Goal: Contribute content: Contribute content

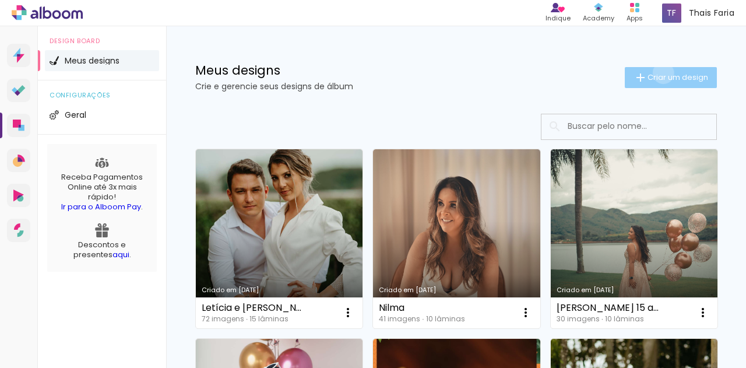
click at [652, 73] on span "Criar um design" at bounding box center [677, 77] width 61 height 8
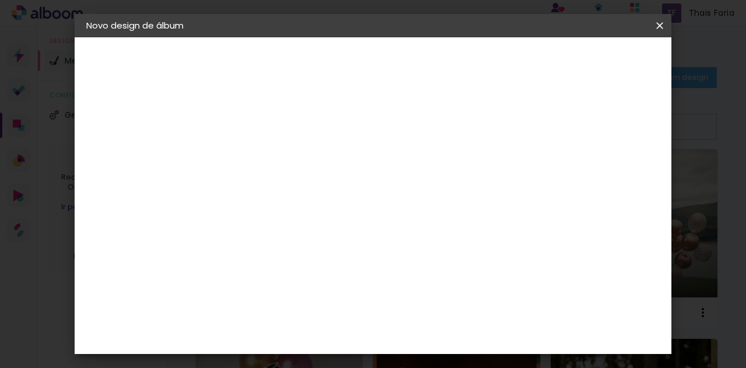
click at [277, 152] on input at bounding box center [277, 156] width 0 height 18
type input "Bia Leite"
type paper-input "Bia Leite"
click at [0, 0] on slot "Avançar" at bounding box center [0, 0] width 0 height 0
click at [495, 66] on div "Voltar Avançar" at bounding box center [437, 62] width 116 height 20
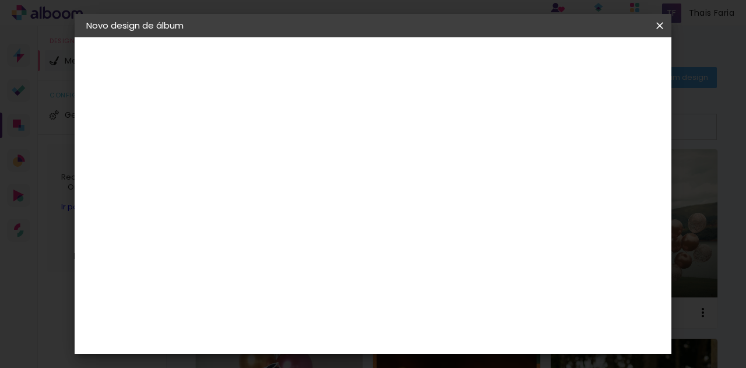
scroll to position [792, 0]
click at [345, 287] on div "DreambooksPro" at bounding box center [307, 291] width 76 height 9
click at [0, 0] on slot "Avançar" at bounding box center [0, 0] width 0 height 0
click at [322, 194] on input "text" at bounding box center [299, 203] width 45 height 18
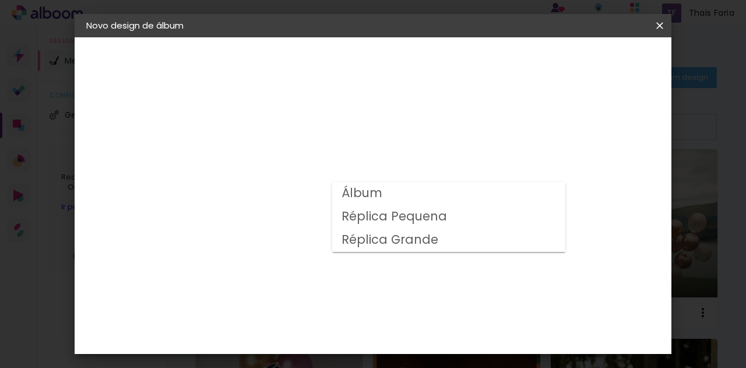
click at [425, 188] on paper-item "Álbum" at bounding box center [448, 193] width 233 height 23
type input "Álbum"
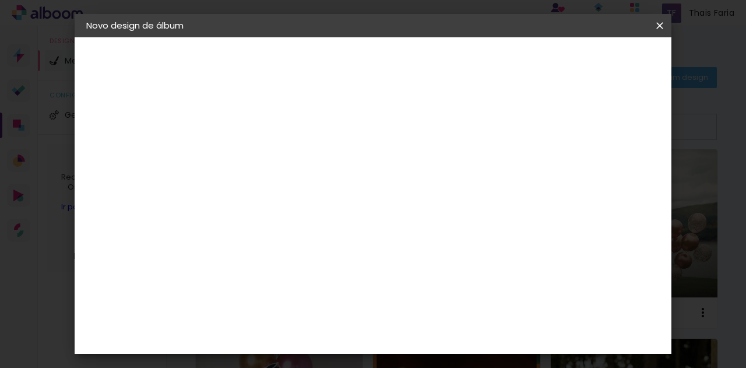
drag, startPoint x: 647, startPoint y: 244, endPoint x: 616, endPoint y: 187, distance: 65.2
click at [484, 136] on div "Opções disponíveis Álbum Réplica Pequena Réplica Grande Tamanho Escolha o taman…" at bounding box center [355, 86] width 258 height 99
click at [355, 310] on span "30 × 30" at bounding box center [328, 322] width 54 height 24
click at [0, 0] on slot "Avançar" at bounding box center [0, 0] width 0 height 0
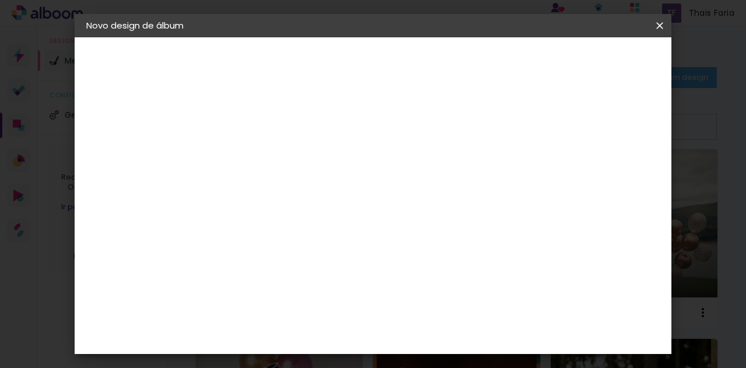
click at [480, 58] on span "Iniciar design" at bounding box center [466, 66] width 27 height 16
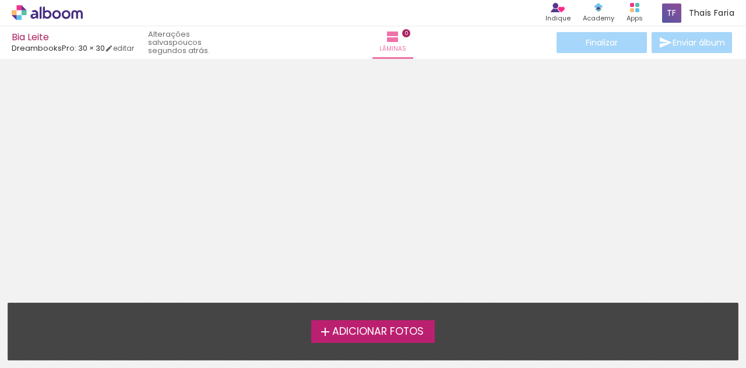
click at [397, 333] on span "Adicionar Fotos" at bounding box center [377, 331] width 91 height 10
click at [0, 0] on input "file" at bounding box center [0, 0] width 0 height 0
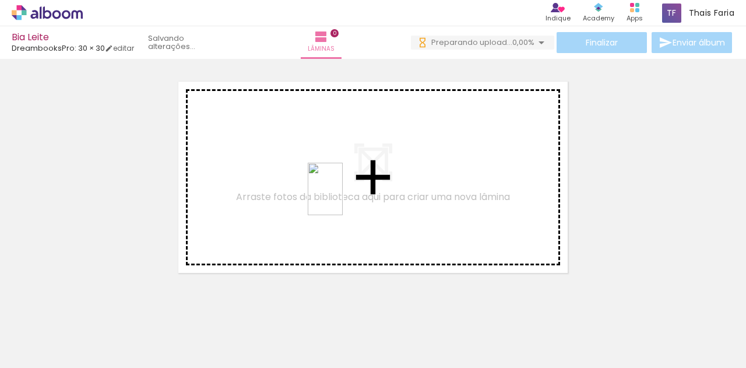
drag, startPoint x: 315, startPoint y: 335, endPoint x: 343, endPoint y: 197, distance: 140.3
click at [343, 197] on quentale-workspace at bounding box center [373, 184] width 746 height 368
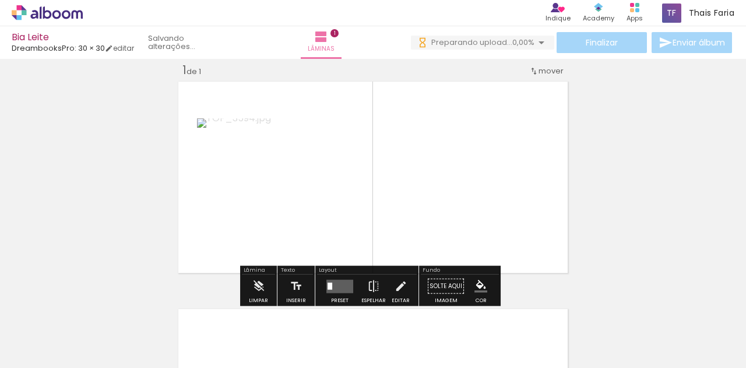
scroll to position [15, 0]
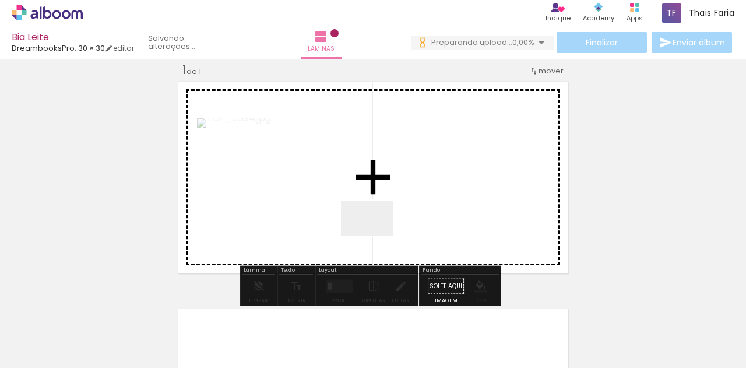
drag, startPoint x: 384, startPoint y: 340, endPoint x: 375, endPoint y: 221, distance: 119.2
click at [375, 221] on quentale-workspace at bounding box center [373, 184] width 746 height 368
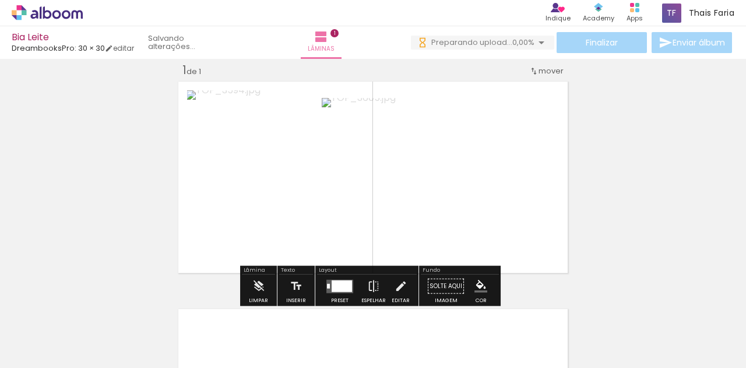
drag, startPoint x: 447, startPoint y: 328, endPoint x: 446, endPoint y: 200, distance: 127.6
click at [446, 200] on quentale-workspace at bounding box center [373, 184] width 746 height 368
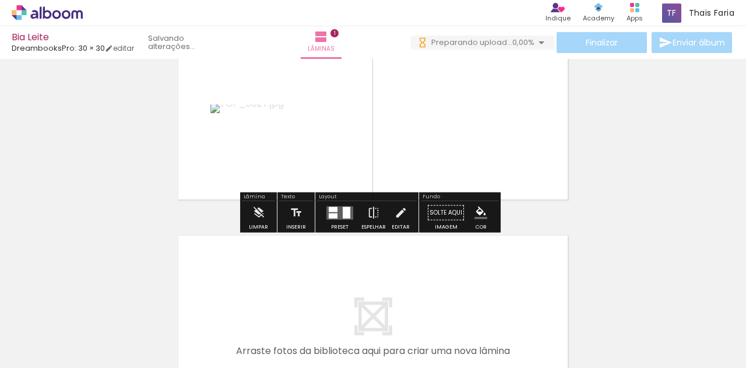
scroll to position [90, 0]
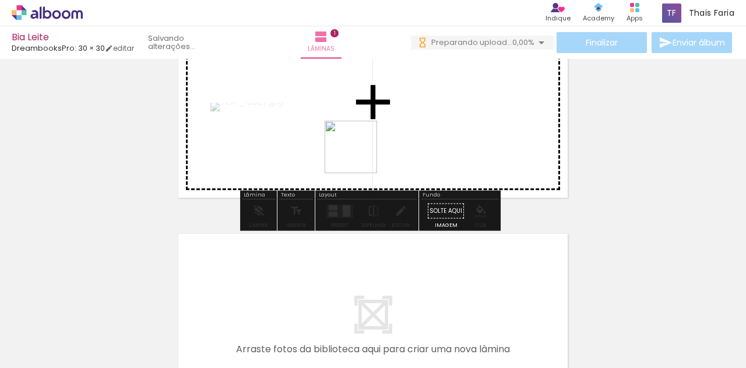
drag, startPoint x: 259, startPoint y: 326, endPoint x: 371, endPoint y: 147, distance: 210.4
click at [371, 147] on quentale-workspace at bounding box center [373, 184] width 746 height 368
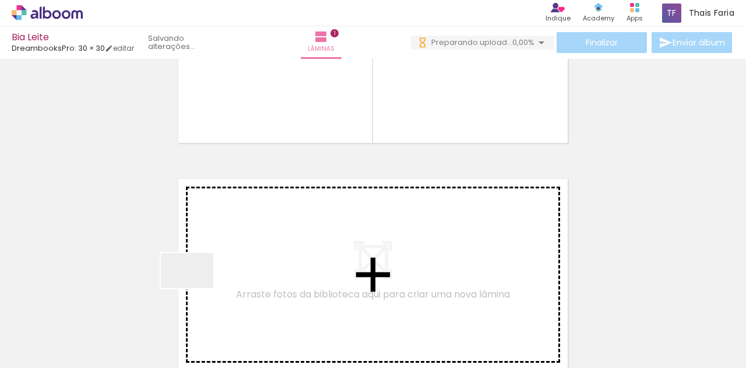
scroll to position [0, 0]
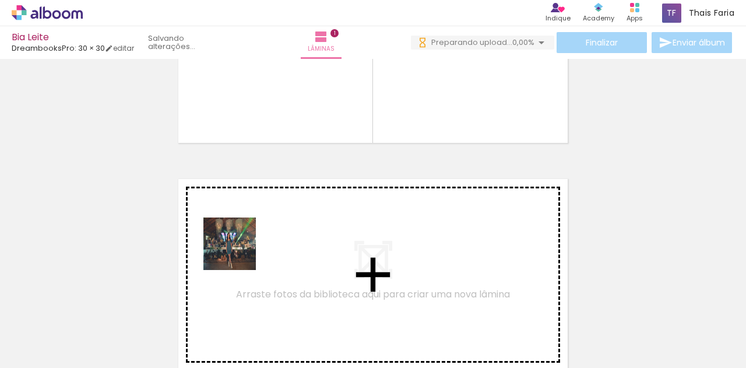
drag, startPoint x: 127, startPoint y: 344, endPoint x: 238, endPoint y: 252, distance: 144.4
click at [238, 252] on quentale-workspace at bounding box center [373, 184] width 746 height 368
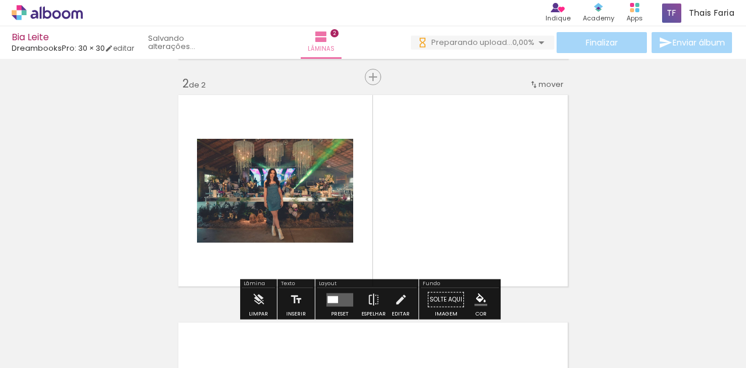
scroll to position [242, 0]
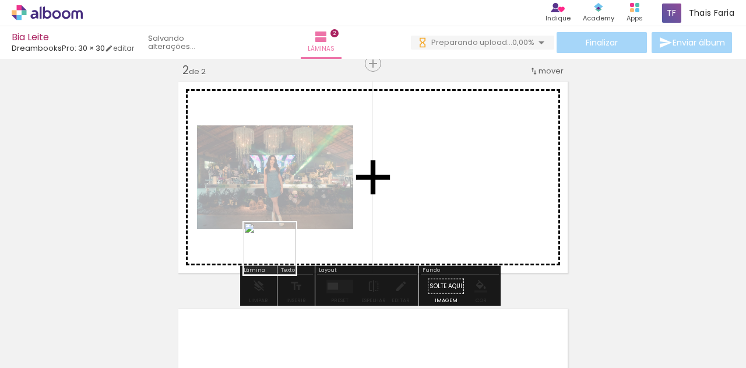
drag, startPoint x: 181, startPoint y: 335, endPoint x: 305, endPoint y: 246, distance: 152.4
click at [305, 246] on quentale-workspace at bounding box center [373, 184] width 746 height 368
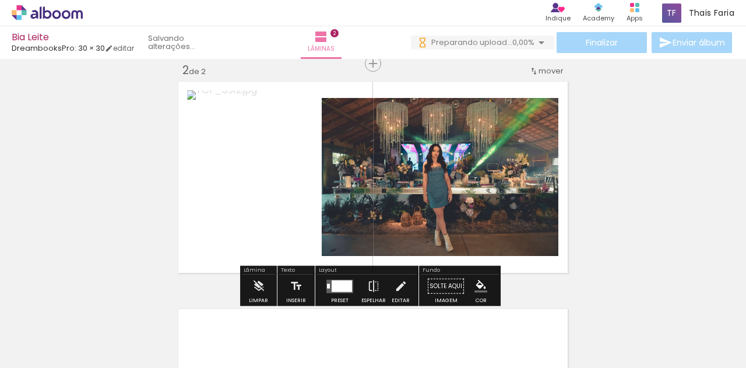
scroll to position [0, 169]
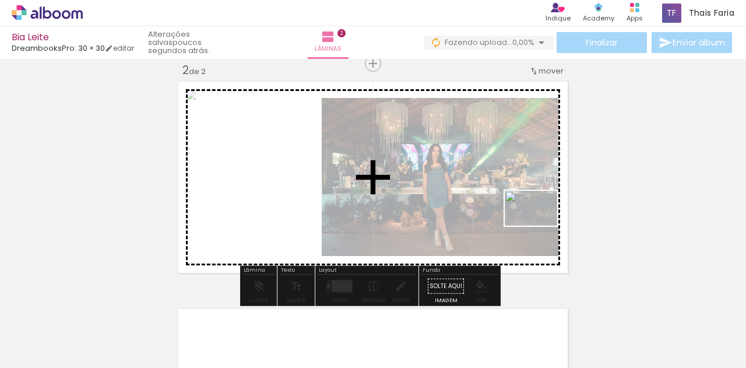
drag, startPoint x: 679, startPoint y: 334, endPoint x: 541, endPoint y: 226, distance: 175.6
click at [541, 226] on quentale-workspace at bounding box center [373, 184] width 746 height 368
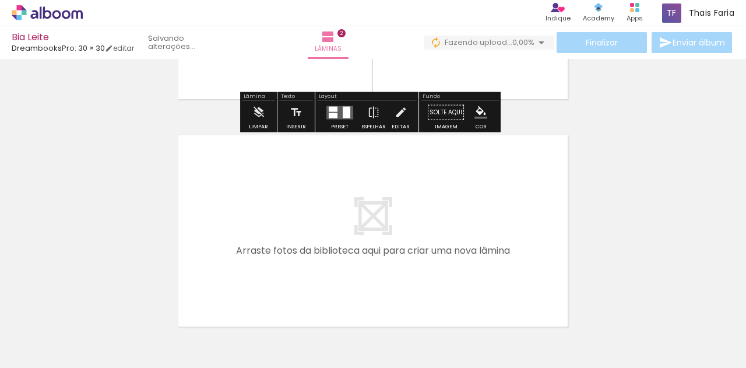
scroll to position [416, 0]
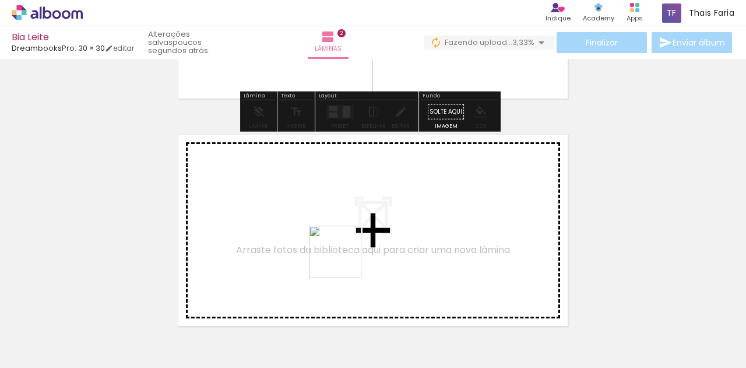
drag, startPoint x: 350, startPoint y: 337, endPoint x: 342, endPoint y: 236, distance: 101.1
click at [342, 236] on quentale-workspace at bounding box center [373, 184] width 746 height 368
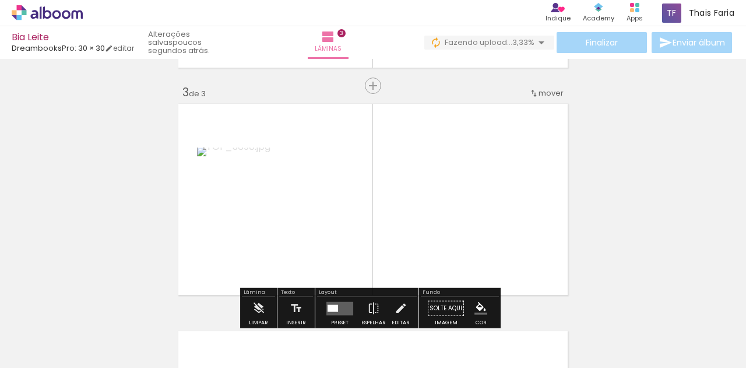
scroll to position [469, 0]
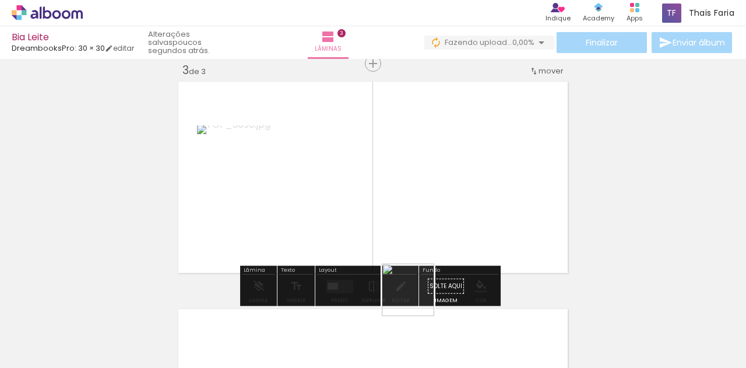
drag, startPoint x: 417, startPoint y: 338, endPoint x: 417, endPoint y: 217, distance: 121.2
click at [417, 217] on quentale-workspace at bounding box center [373, 184] width 746 height 368
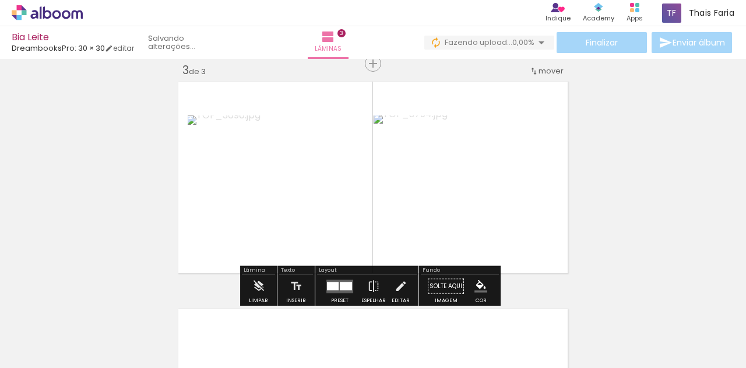
drag, startPoint x: 472, startPoint y: 334, endPoint x: 460, endPoint y: 192, distance: 142.7
click at [460, 192] on quentale-workspace at bounding box center [373, 184] width 746 height 368
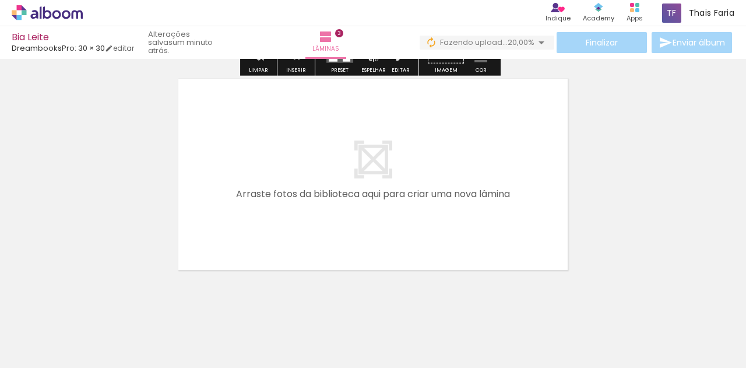
scroll to position [700, 0]
drag, startPoint x: 534, startPoint y: 349, endPoint x: 424, endPoint y: 202, distance: 183.1
click at [424, 202] on quentale-workspace at bounding box center [373, 184] width 746 height 368
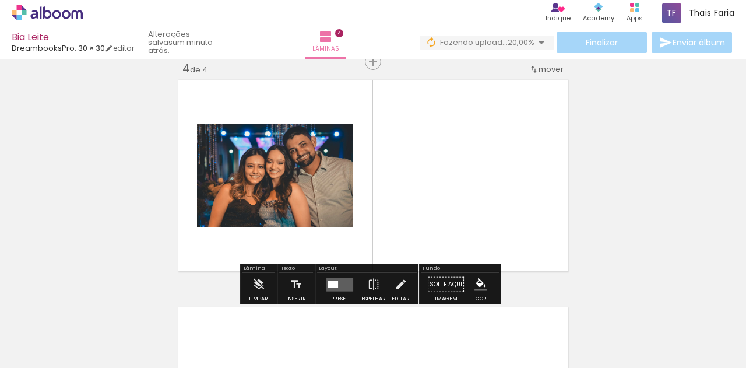
scroll to position [696, 0]
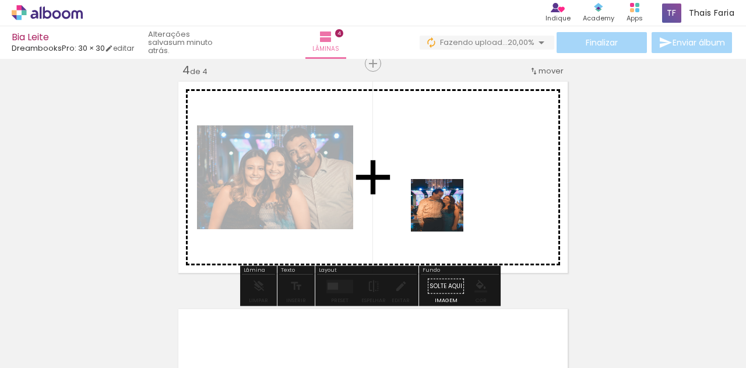
drag, startPoint x: 608, startPoint y: 341, endPoint x: 446, endPoint y: 214, distance: 206.2
click at [446, 214] on quentale-workspace at bounding box center [373, 184] width 746 height 368
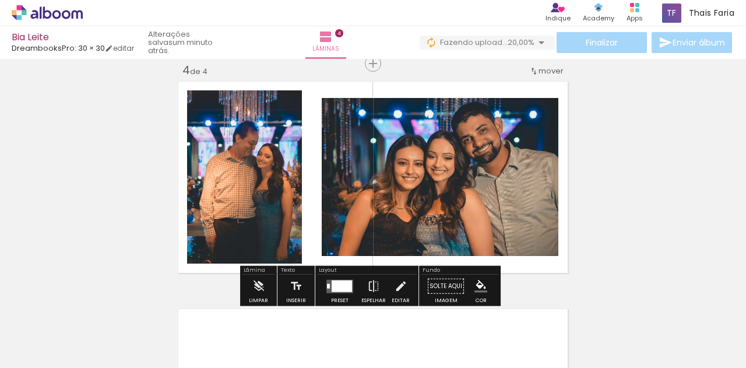
scroll to position [0, 389]
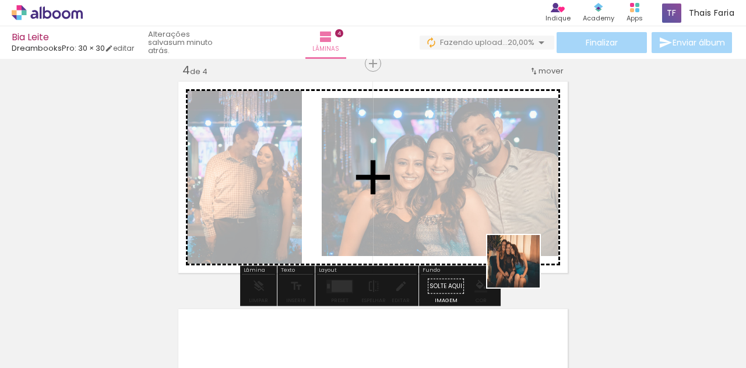
drag, startPoint x: 520, startPoint y: 337, endPoint x: 520, endPoint y: 209, distance: 128.2
click at [520, 209] on quentale-workspace at bounding box center [373, 184] width 746 height 368
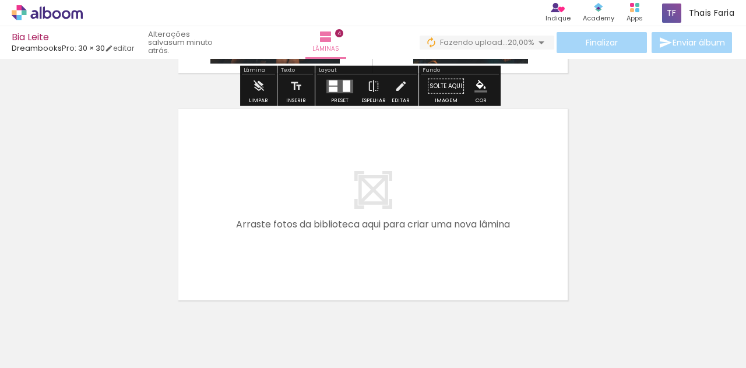
scroll to position [902, 0]
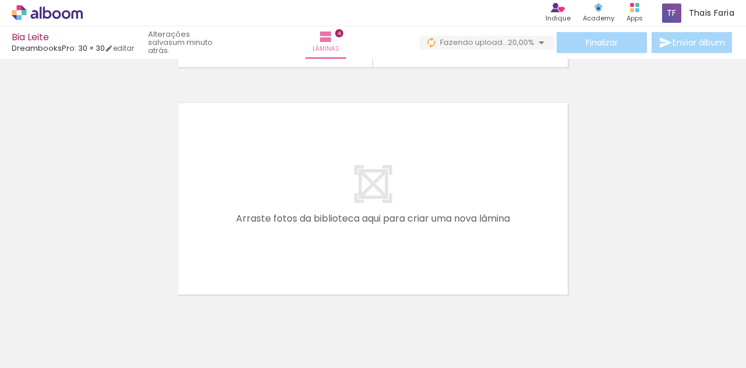
drag, startPoint x: 584, startPoint y: 334, endPoint x: 468, endPoint y: 217, distance: 164.4
click at [468, 217] on quentale-workspace at bounding box center [373, 184] width 746 height 368
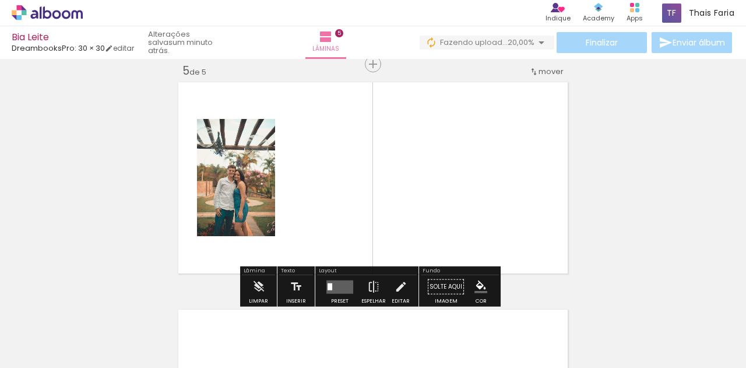
scroll to position [923, 0]
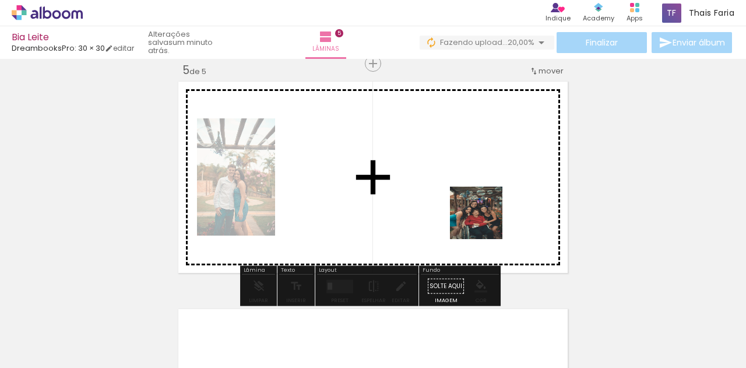
drag, startPoint x: 645, startPoint y: 343, endPoint x: 457, endPoint y: 203, distance: 234.9
click at [457, 203] on quentale-workspace at bounding box center [373, 184] width 746 height 368
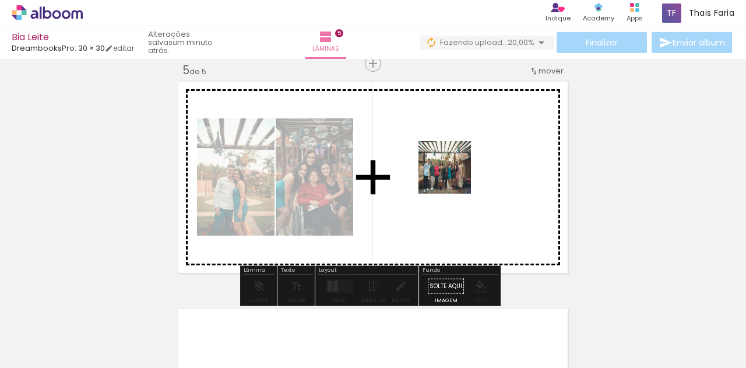
drag, startPoint x: 694, startPoint y: 331, endPoint x: 451, endPoint y: 174, distance: 289.7
click at [451, 174] on quentale-workspace at bounding box center [373, 184] width 746 height 368
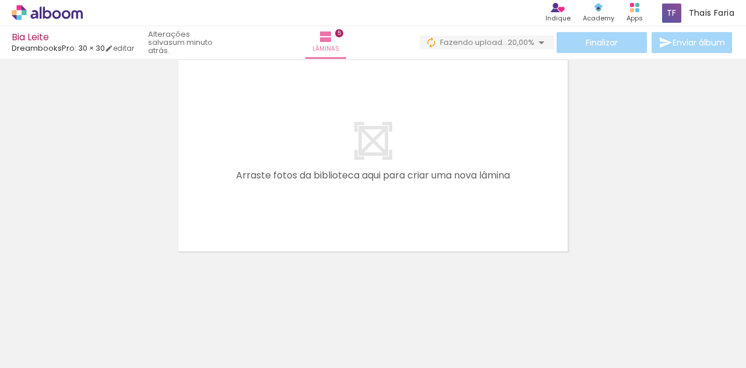
scroll to position [0, 766]
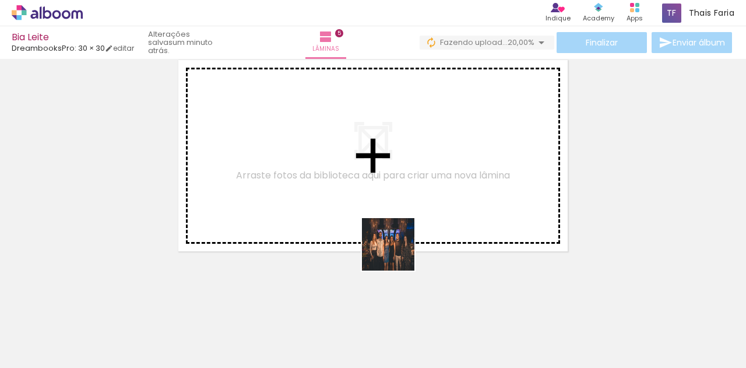
drag, startPoint x: 403, startPoint y: 338, endPoint x: 391, endPoint y: 199, distance: 140.3
click at [391, 199] on quentale-workspace at bounding box center [373, 184] width 746 height 368
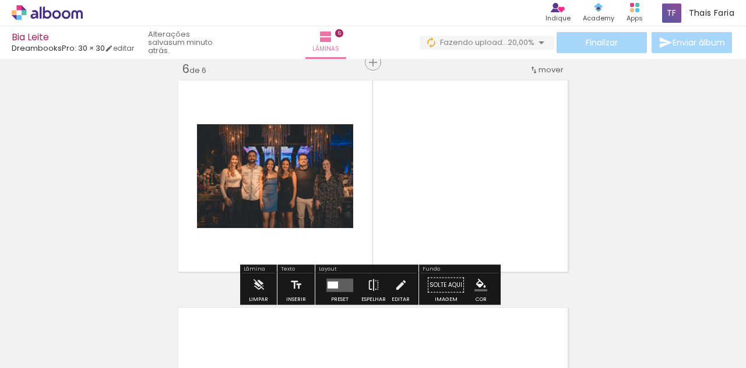
scroll to position [1150, 0]
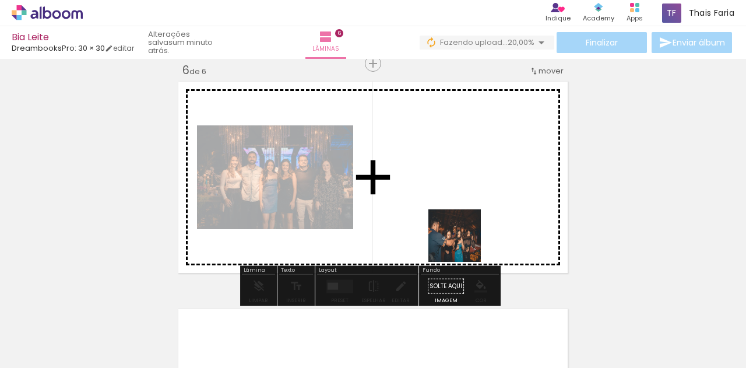
drag, startPoint x: 468, startPoint y: 336, endPoint x: 461, endPoint y: 214, distance: 122.5
click at [461, 214] on quentale-workspace at bounding box center [373, 184] width 746 height 368
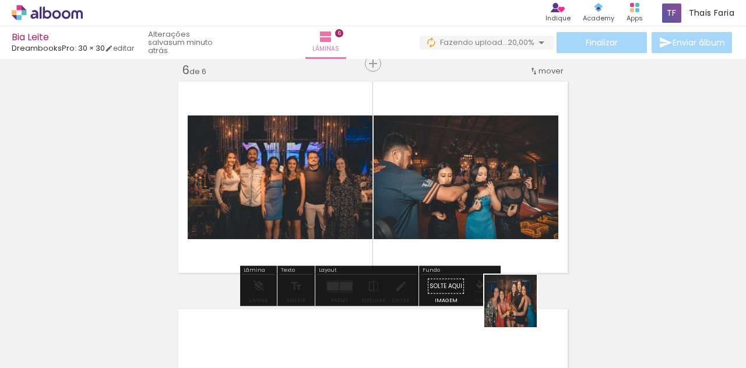
drag, startPoint x: 528, startPoint y: 334, endPoint x: 490, endPoint y: 207, distance: 131.8
click at [490, 207] on quentale-workspace at bounding box center [373, 184] width 746 height 368
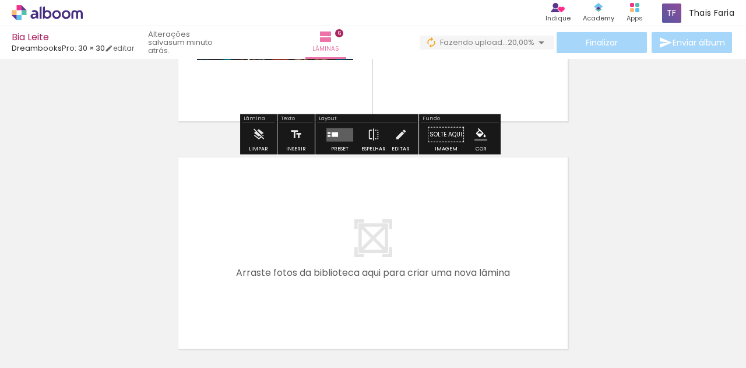
scroll to position [1337, 0]
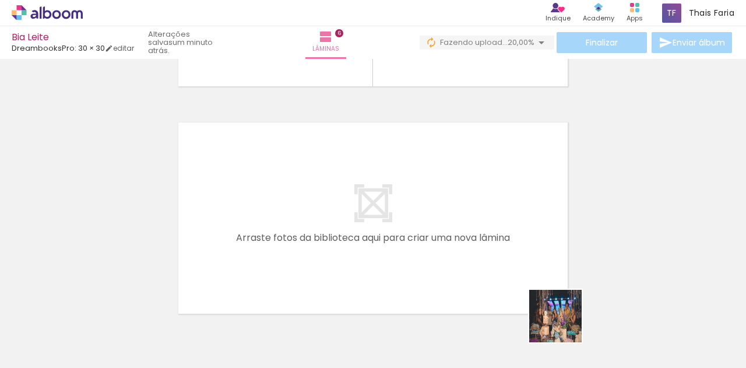
drag, startPoint x: 581, startPoint y: 343, endPoint x: 488, endPoint y: 232, distance: 145.1
click at [488, 232] on quentale-workspace at bounding box center [373, 184] width 746 height 368
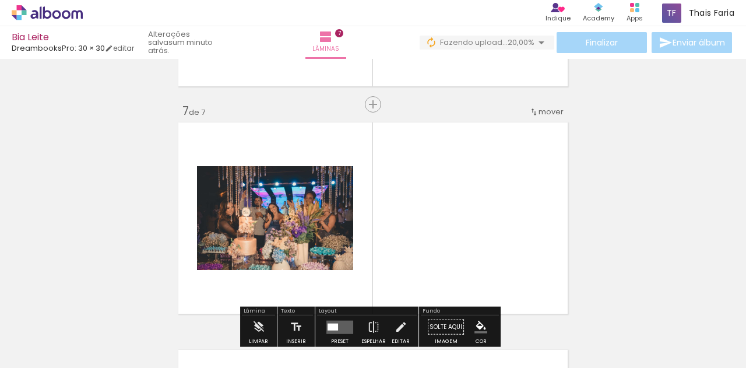
scroll to position [0, 0]
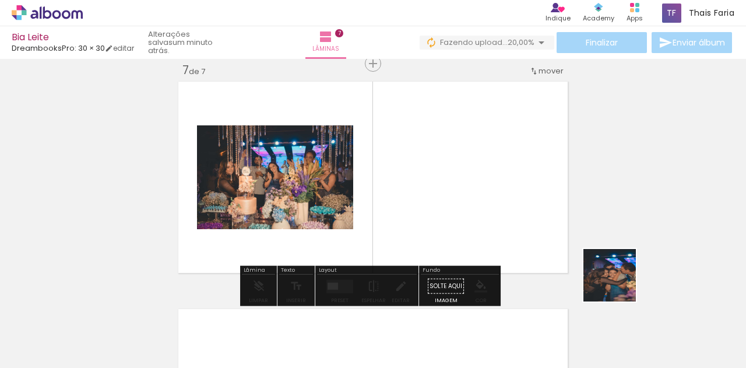
drag, startPoint x: 671, startPoint y: 328, endPoint x: 492, endPoint y: 223, distance: 207.3
click at [492, 223] on quentale-workspace at bounding box center [373, 184] width 746 height 368
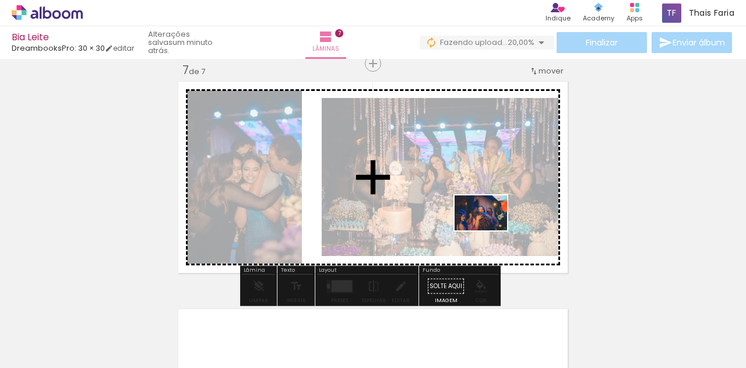
drag, startPoint x: 719, startPoint y: 335, endPoint x: 488, endPoint y: 229, distance: 253.9
click at [488, 229] on quentale-workspace at bounding box center [373, 184] width 746 height 368
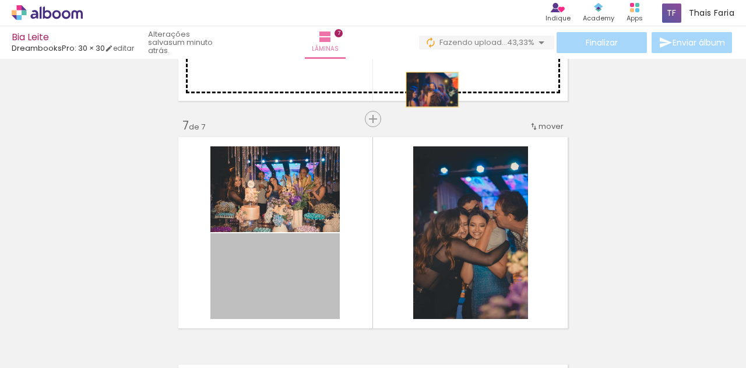
drag, startPoint x: 303, startPoint y: 288, endPoint x: 490, endPoint y: 154, distance: 230.0
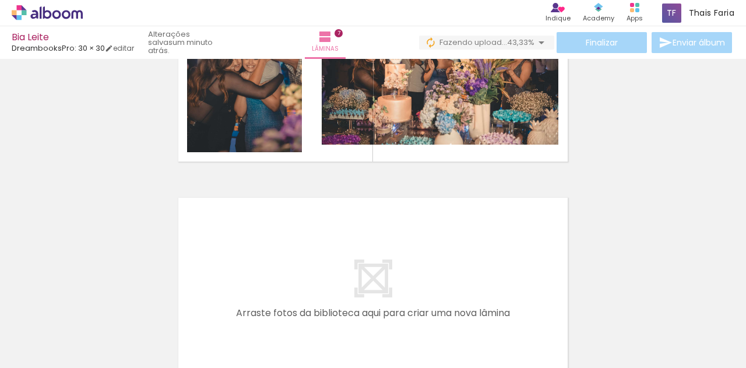
scroll to position [1616, 0]
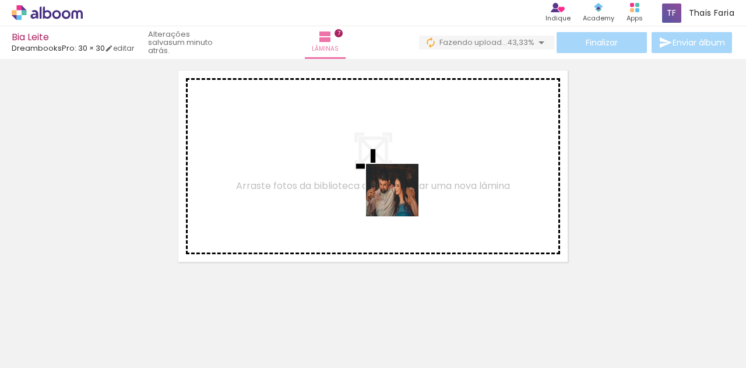
drag, startPoint x: 390, startPoint y: 340, endPoint x: 402, endPoint y: 199, distance: 140.9
click at [402, 199] on quentale-workspace at bounding box center [373, 184] width 746 height 368
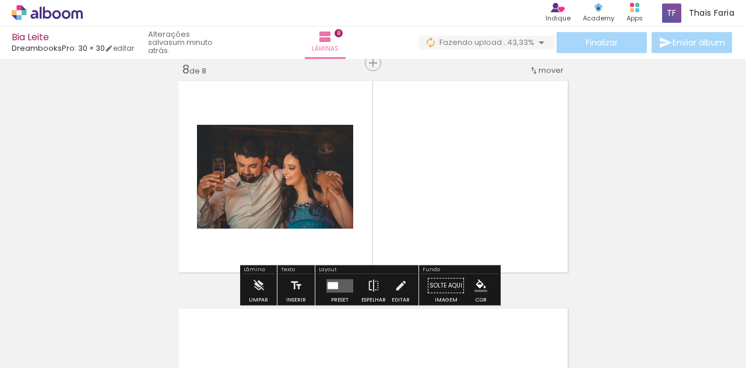
scroll to position [1605, 0]
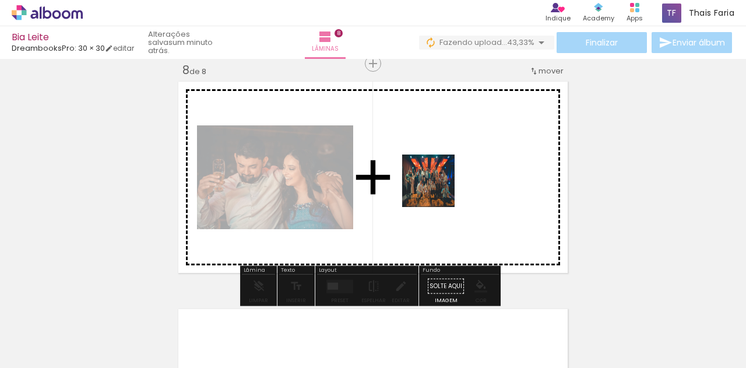
drag, startPoint x: 445, startPoint y: 336, endPoint x: 438, endPoint y: 189, distance: 147.0
click at [438, 189] on quentale-workspace at bounding box center [373, 184] width 746 height 368
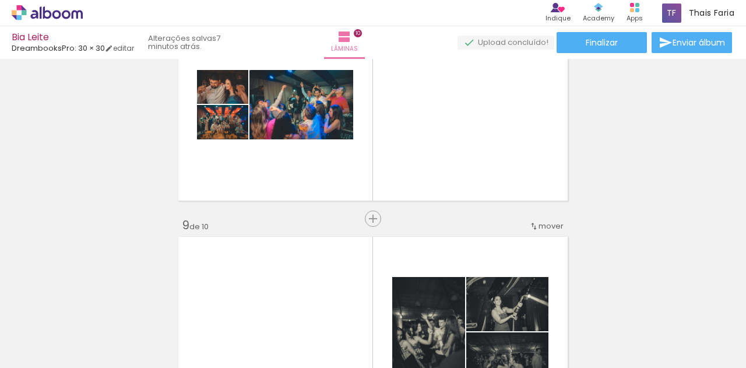
scroll to position [1678, 0]
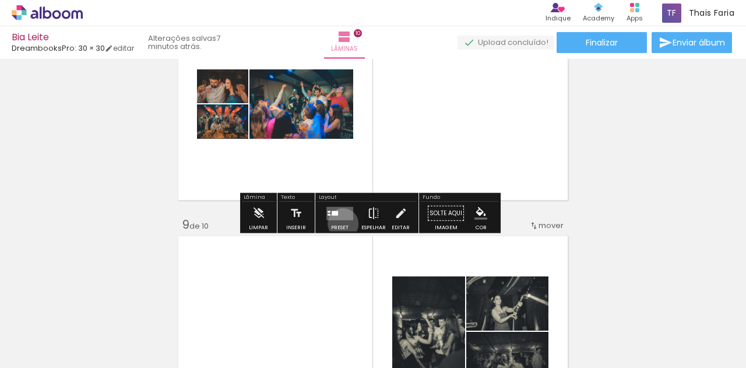
click at [340, 223] on div at bounding box center [339, 213] width 31 height 23
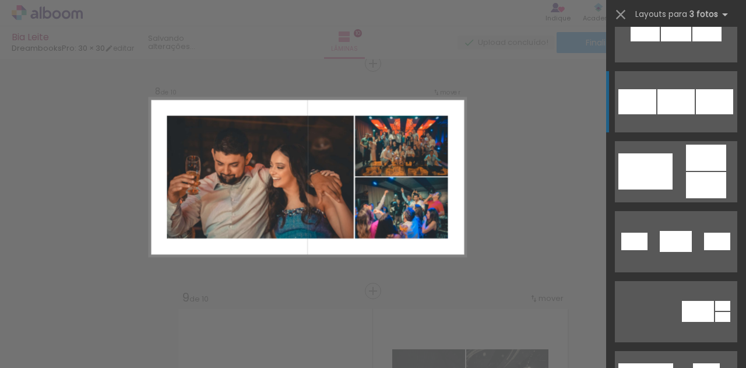
scroll to position [388, 0]
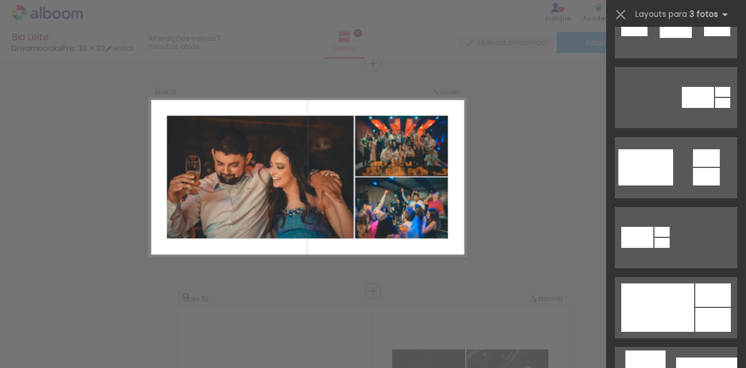
click at [686, 288] on div at bounding box center [657, 307] width 73 height 48
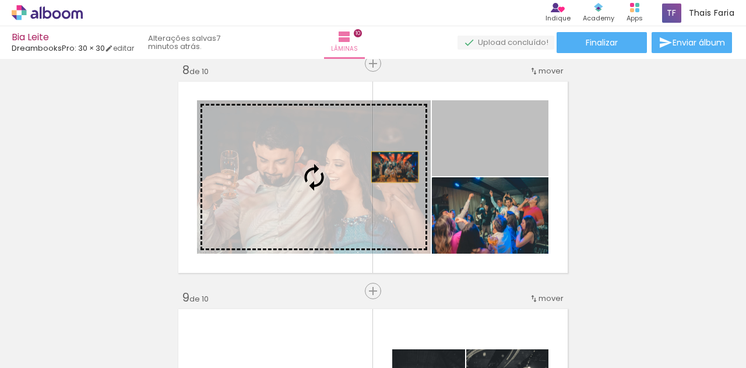
drag, startPoint x: 501, startPoint y: 136, endPoint x: 343, endPoint y: 189, distance: 167.3
click at [0, 0] on slot at bounding box center [0, 0] width 0 height 0
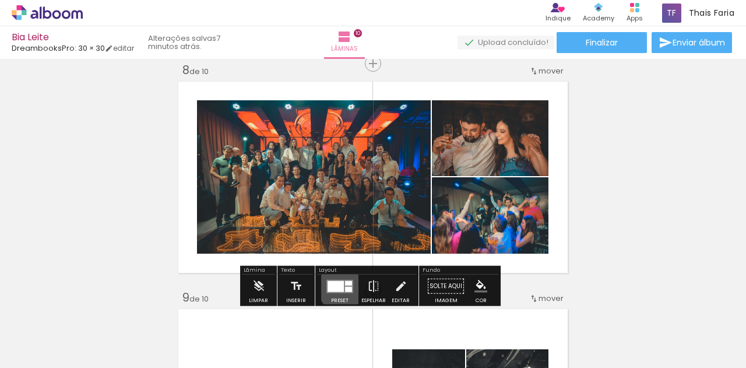
click at [344, 285] on quentale-layouter at bounding box center [339, 285] width 27 height 13
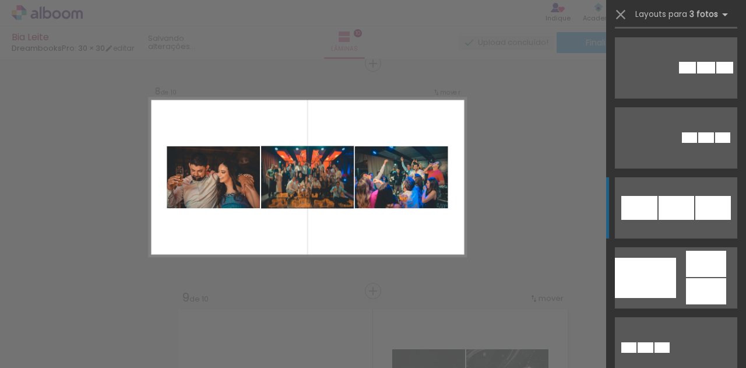
scroll to position [1550, 0]
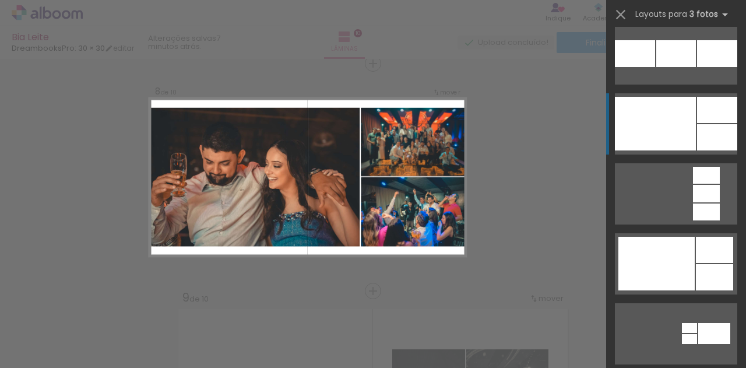
click at [678, 137] on div at bounding box center [655, 124] width 81 height 54
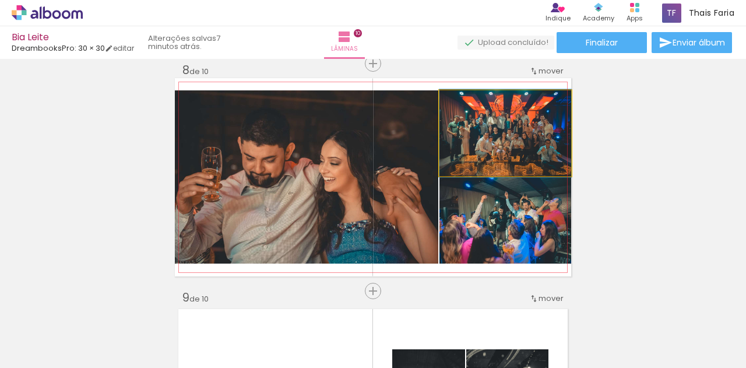
drag, startPoint x: 510, startPoint y: 146, endPoint x: 373, endPoint y: 184, distance: 142.0
click at [0, 0] on slot at bounding box center [0, 0] width 0 height 0
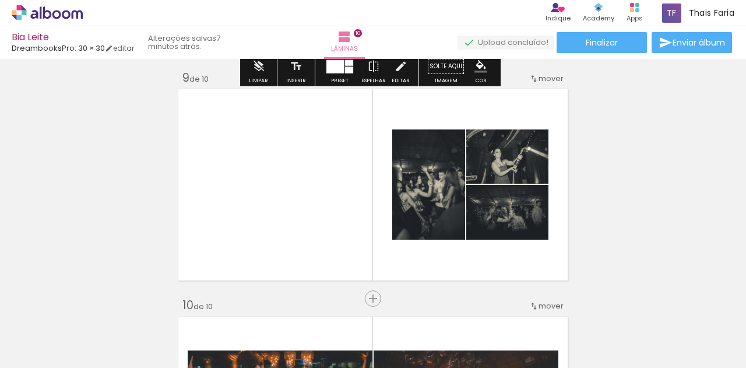
scroll to position [1830, 0]
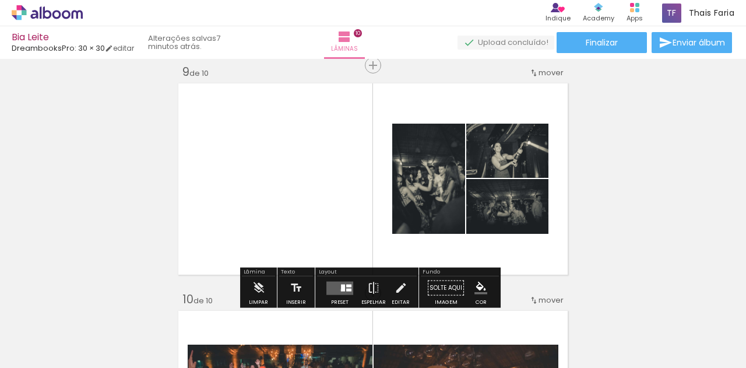
click at [341, 289] on div at bounding box center [343, 287] width 4 height 7
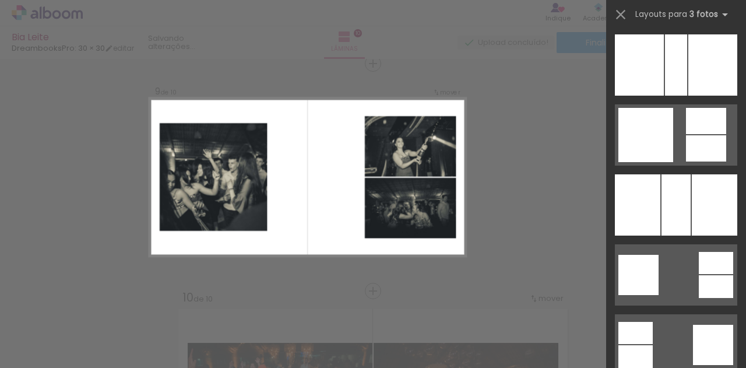
scroll to position [1907, 0]
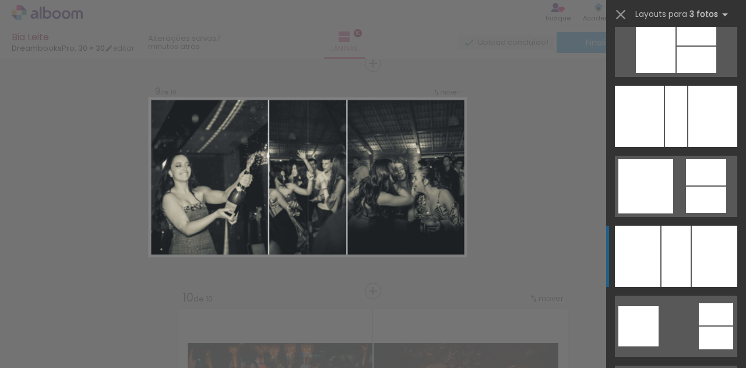
click at [683, 265] on div at bounding box center [675, 255] width 29 height 61
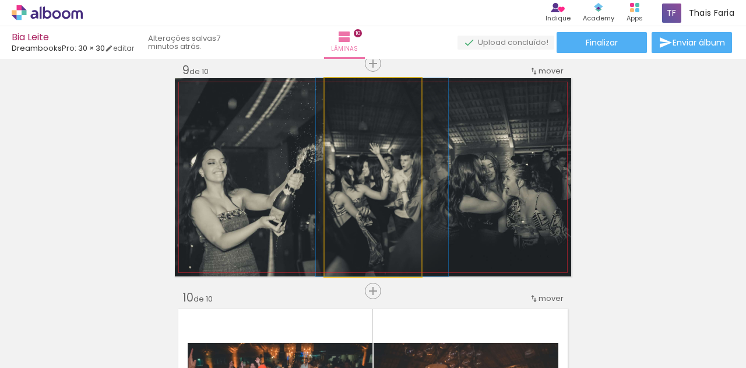
drag, startPoint x: 366, startPoint y: 176, endPoint x: 375, endPoint y: 175, distance: 9.4
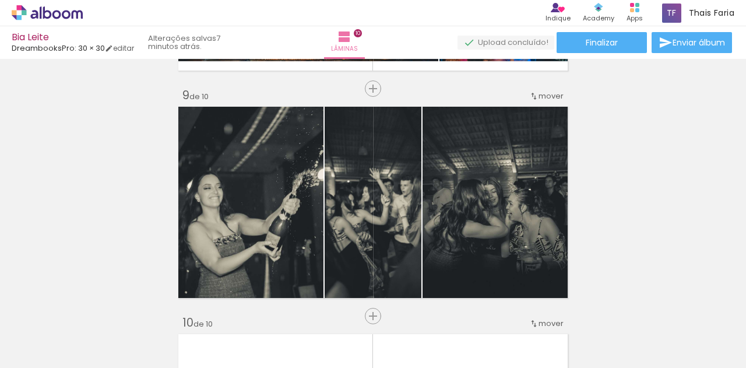
scroll to position [1806, 0]
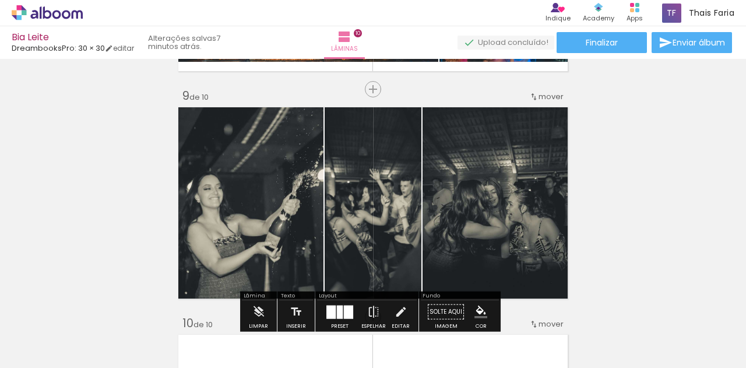
click at [529, 96] on iron-icon at bounding box center [533, 96] width 9 height 9
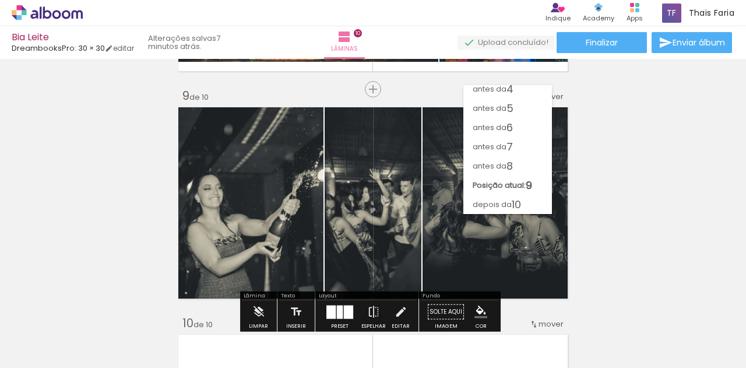
scroll to position [63, 0]
click at [517, 201] on span "10" at bounding box center [515, 204] width 9 height 19
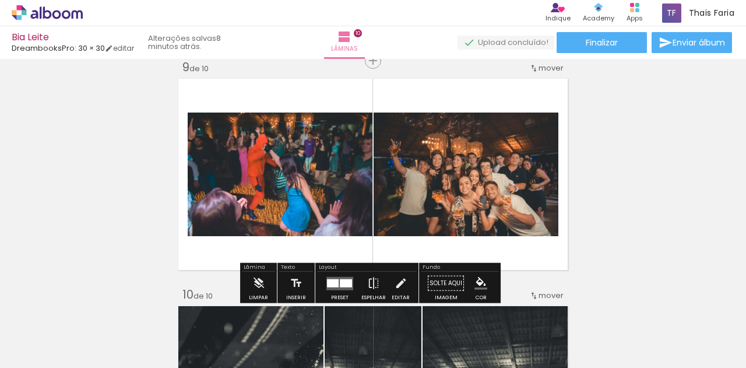
scroll to position [1827, 0]
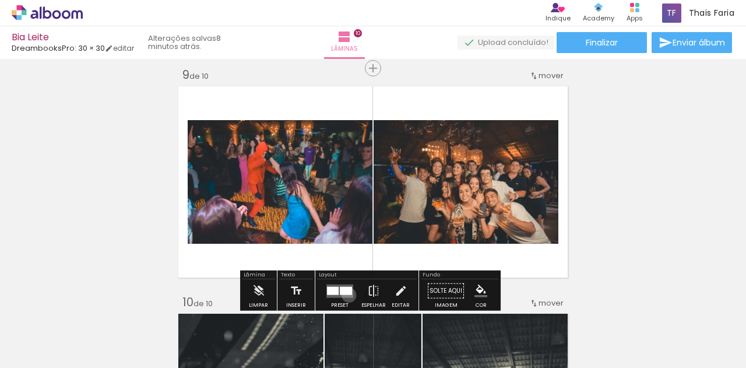
click at [346, 294] on quentale-layouter at bounding box center [339, 290] width 27 height 13
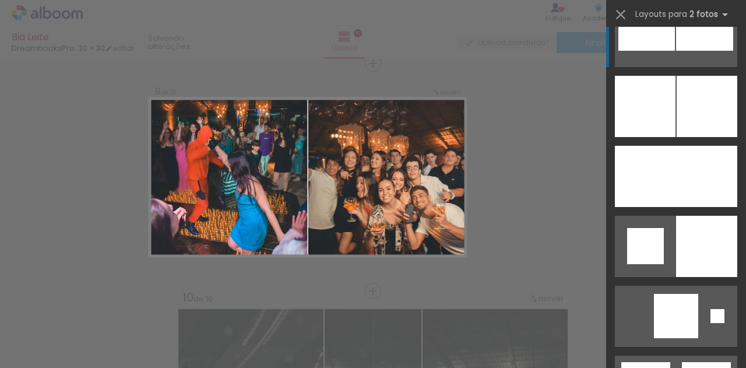
scroll to position [2966, 0]
click at [676, 119] on div at bounding box center [706, 106] width 61 height 61
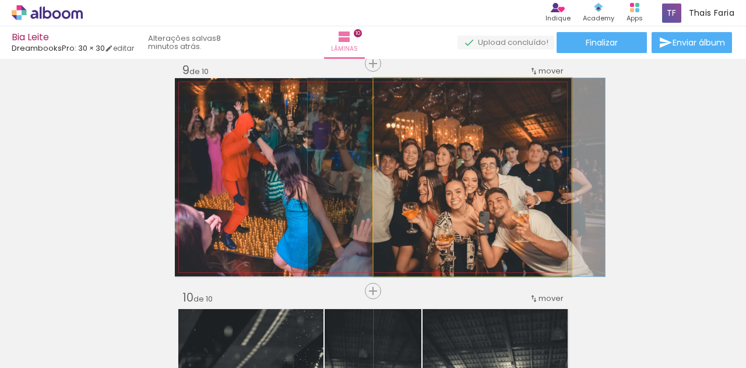
drag, startPoint x: 474, startPoint y: 186, endPoint x: 458, endPoint y: 194, distance: 17.5
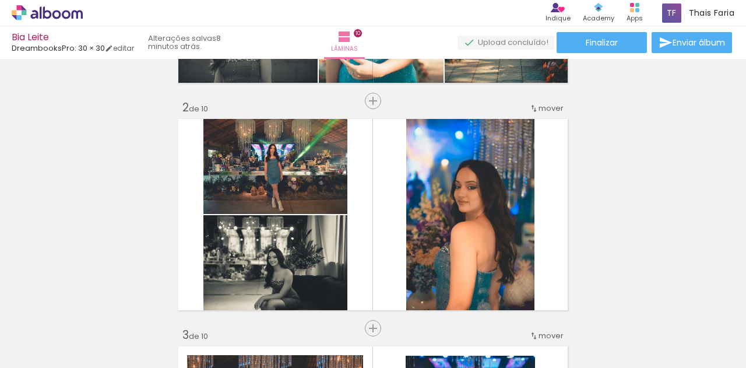
scroll to position [0, 0]
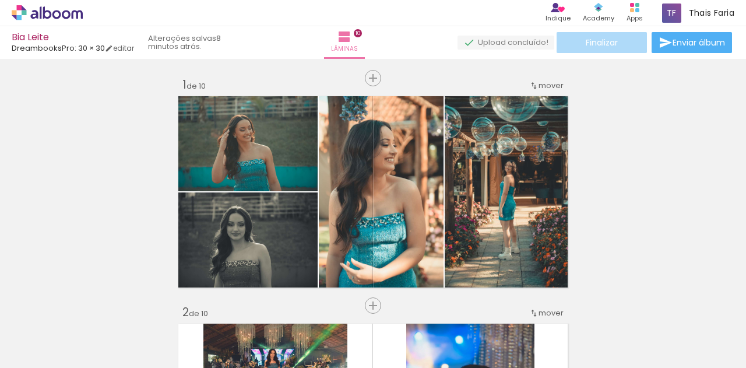
click at [586, 36] on paper-button "Finalizar" at bounding box center [601, 42] width 90 height 21
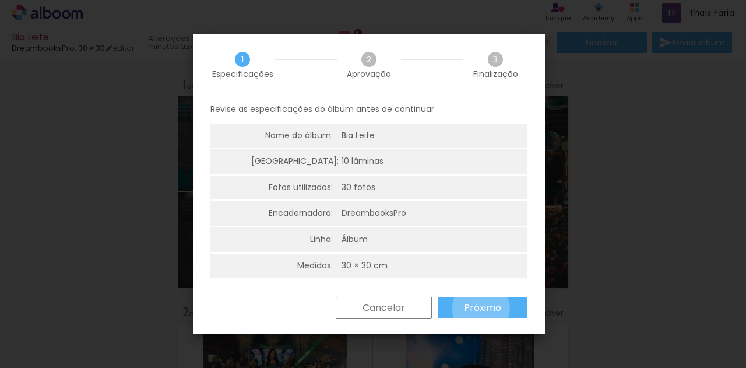
click at [0, 0] on slot "Próximo" at bounding box center [0, 0] width 0 height 0
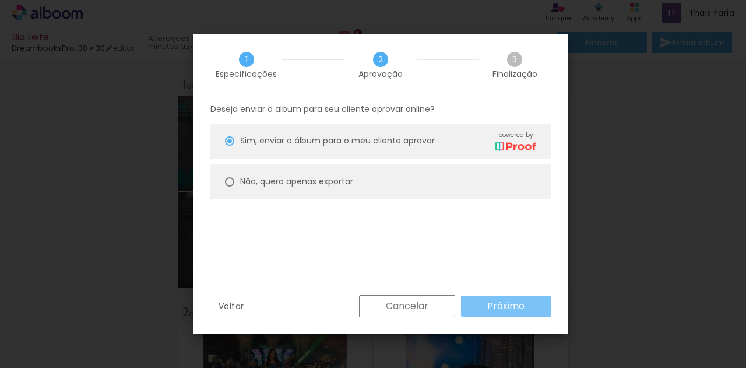
click at [0, 0] on slot "Próximo" at bounding box center [0, 0] width 0 height 0
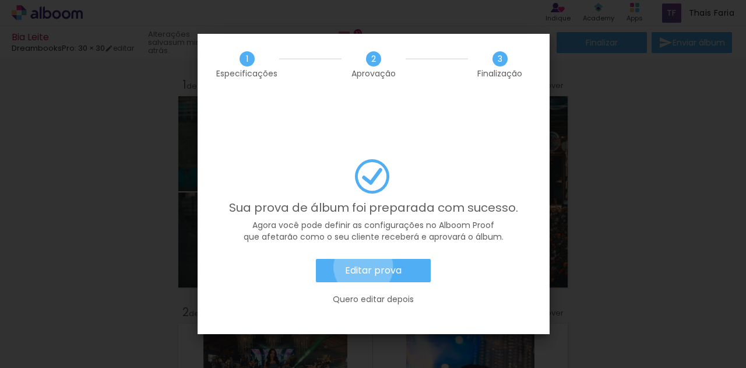
click at [0, 0] on slot "Editar prova" at bounding box center [0, 0] width 0 height 0
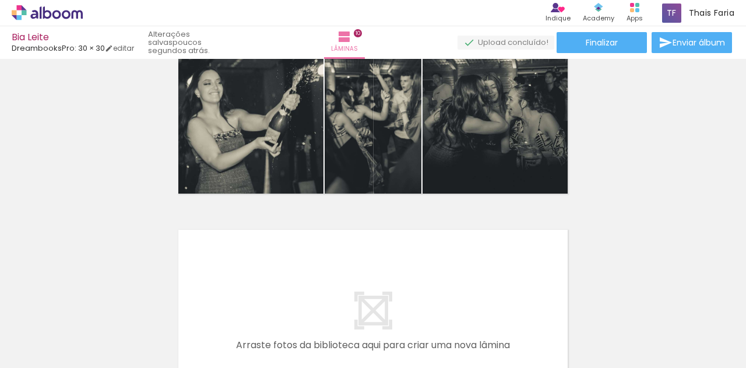
scroll to position [2308, 0]
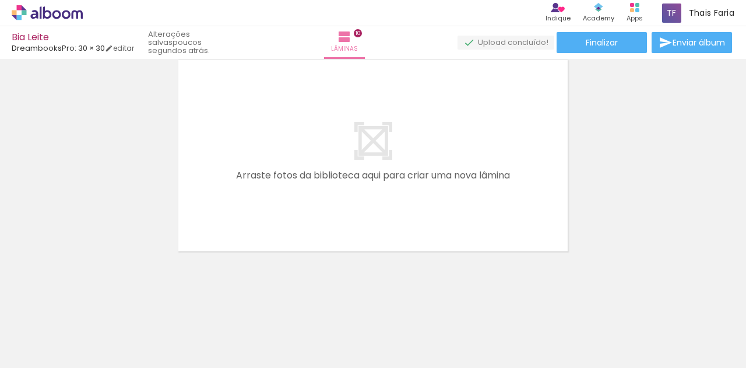
click at [672, 31] on div "Bia Leite DreambooksPro: 30 × 30 editar poucos segundos atrás. Lâminas 10 Final…" at bounding box center [373, 29] width 746 height 59
click at [673, 38] on span "Enviar álbum" at bounding box center [698, 42] width 52 height 8
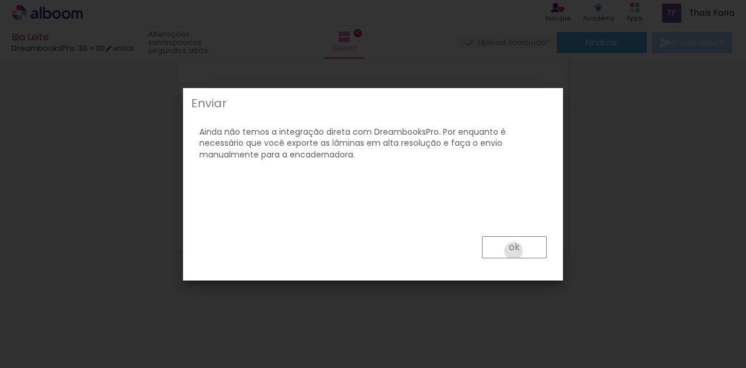
click at [0, 0] on slot "ok" at bounding box center [0, 0] width 0 height 0
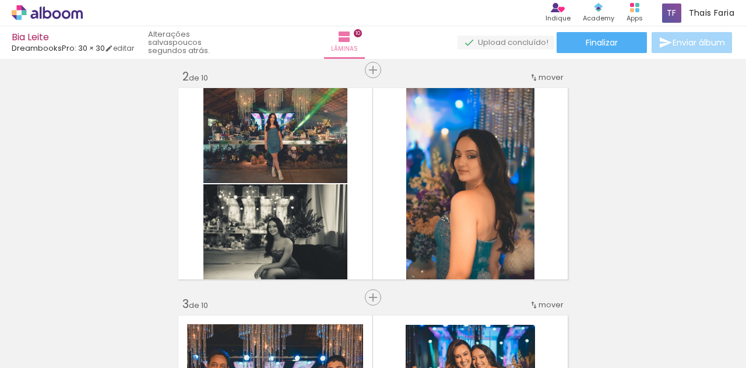
scroll to position [78, 0]
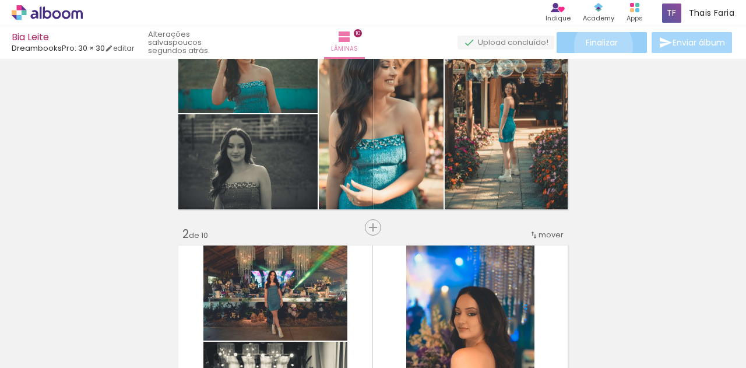
click at [599, 46] on span "Finalizar" at bounding box center [601, 42] width 32 height 8
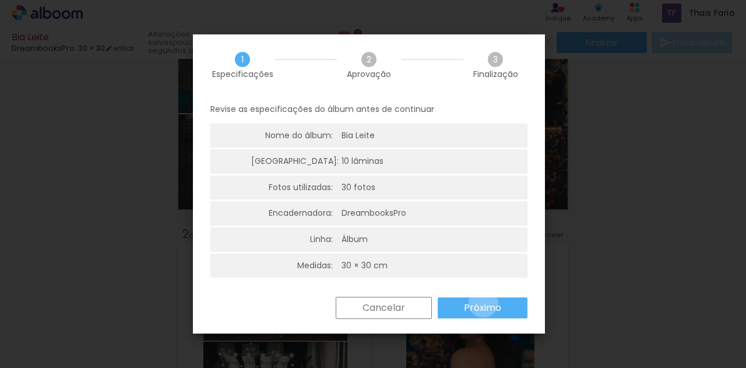
click at [0, 0] on slot "Próximo" at bounding box center [0, 0] width 0 height 0
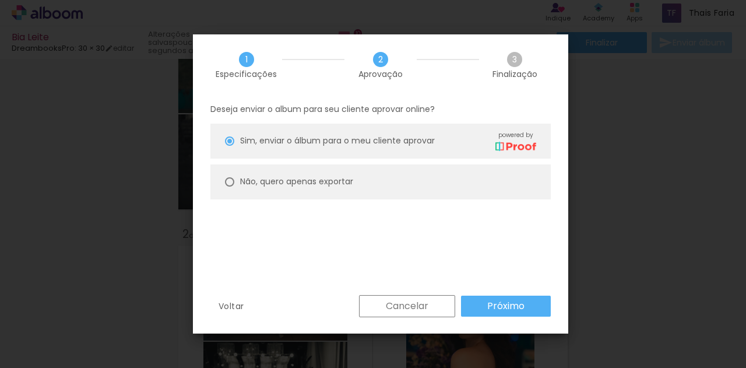
click at [0, 0] on slot "Não, quero apenas exportar" at bounding box center [0, 0] width 0 height 0
type paper-radio-button "on"
click at [0, 0] on slot "Próximo" at bounding box center [0, 0] width 0 height 0
type input "Alta, 300 DPI"
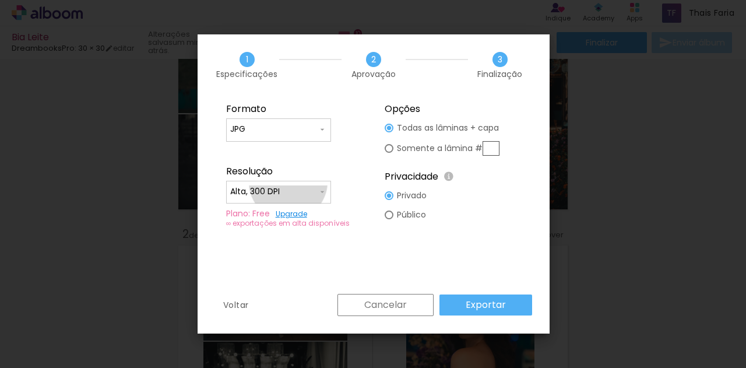
click at [288, 181] on paper-input-container "Alta, 300 DPI" at bounding box center [278, 192] width 105 height 23
click at [288, 181] on paper-item "Alta, 300 DPI" at bounding box center [278, 189] width 105 height 23
drag, startPoint x: 500, startPoint y: 316, endPoint x: 492, endPoint y: 307, distance: 12.0
click at [492, 307] on div "Voltar Cancelar Exportar" at bounding box center [373, 314] width 352 height 40
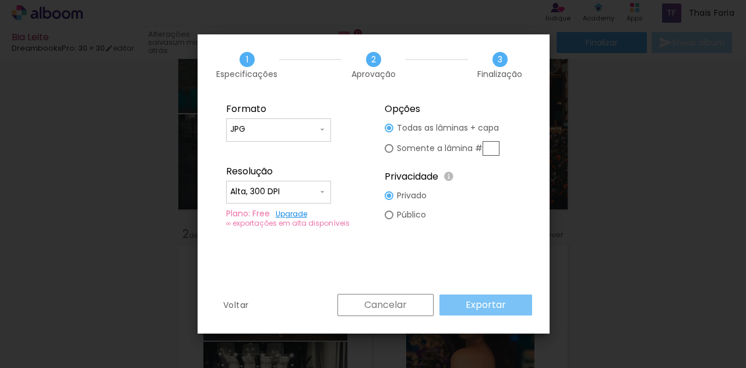
click at [0, 0] on slot "Exportar" at bounding box center [0, 0] width 0 height 0
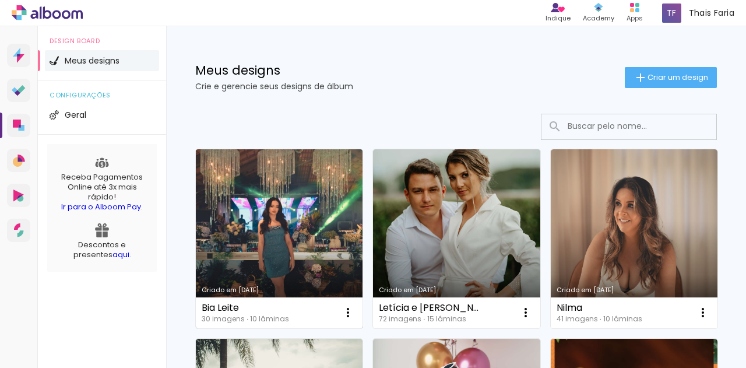
click at [258, 230] on link "Criado em [DATE]" at bounding box center [279, 238] width 167 height 179
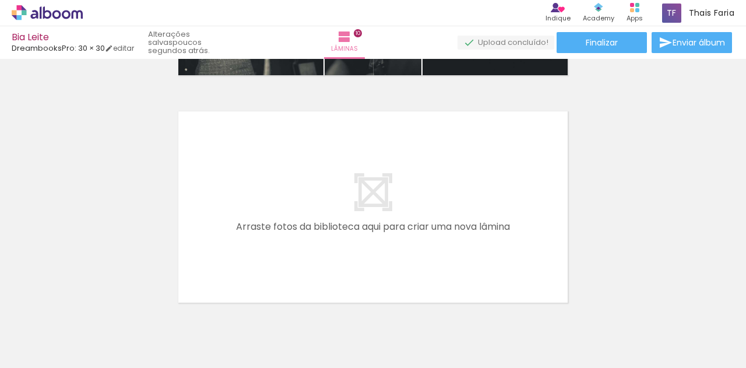
scroll to position [2308, 0]
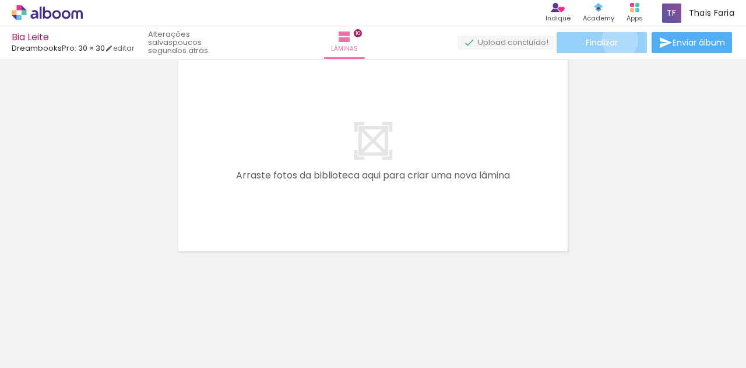
click at [615, 40] on paper-button "Finalizar" at bounding box center [601, 42] width 90 height 21
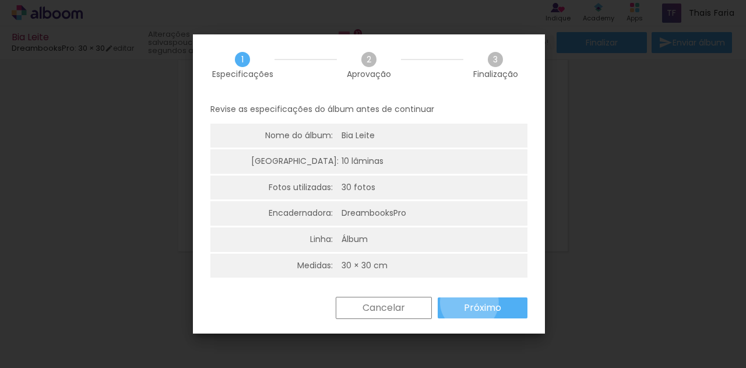
click at [0, 0] on slot "Próximo" at bounding box center [0, 0] width 0 height 0
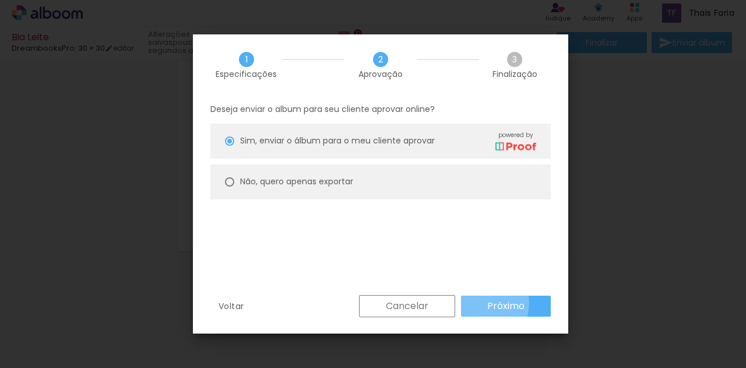
click at [468, 302] on paper-button "Próximo" at bounding box center [506, 305] width 90 height 21
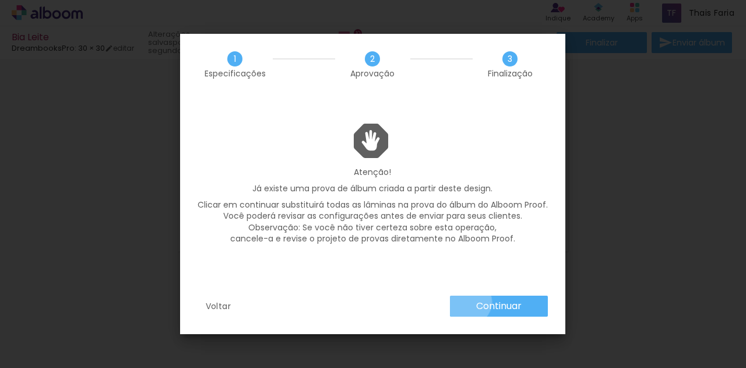
click at [468, 302] on paper-button "Continuar" at bounding box center [499, 305] width 98 height 21
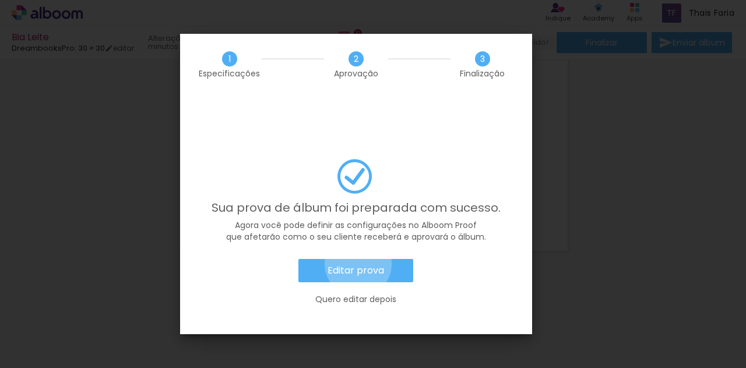
click at [0, 0] on slot "Editar prova" at bounding box center [0, 0] width 0 height 0
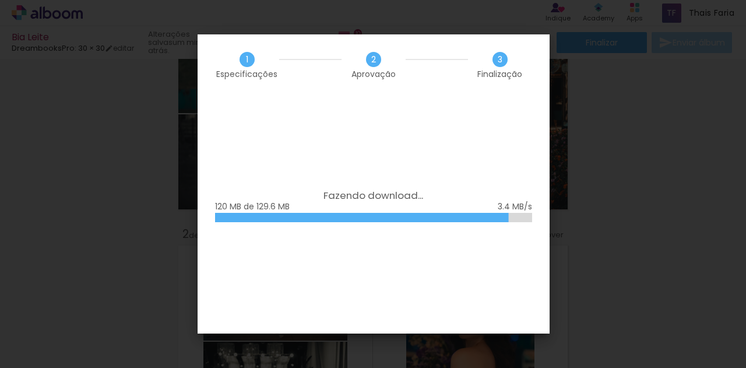
scroll to position [2966, 0]
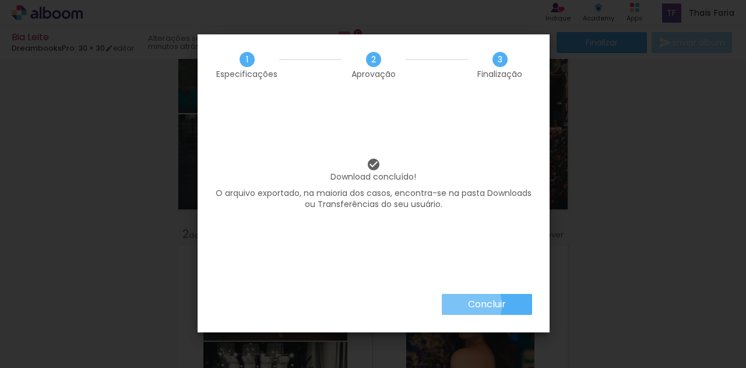
click at [461, 305] on paper-button "Concluir" at bounding box center [487, 304] width 90 height 21
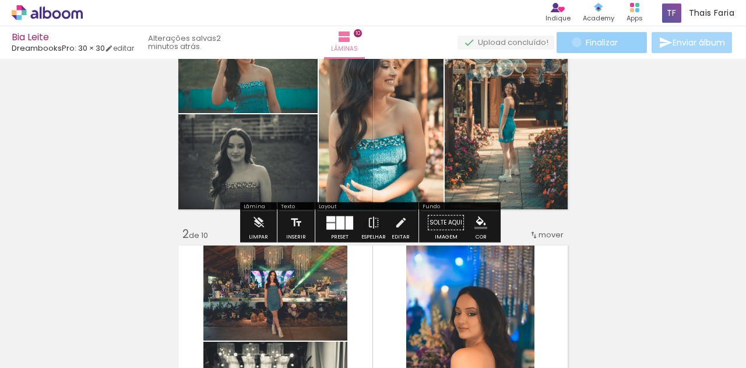
click at [572, 42] on paper-button "Finalizar" at bounding box center [601, 42] width 90 height 21
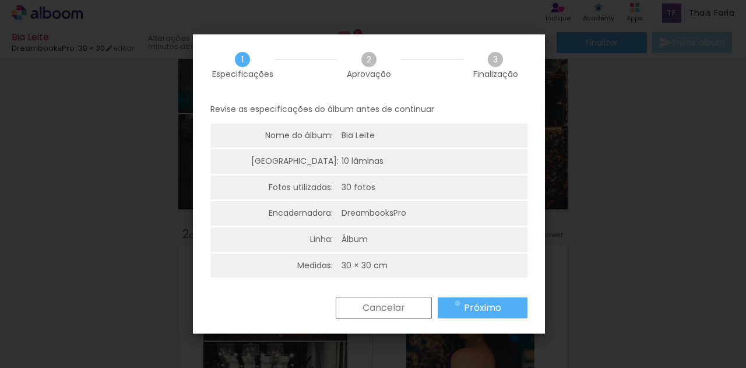
click at [457, 303] on paper-button "Próximo" at bounding box center [482, 307] width 90 height 21
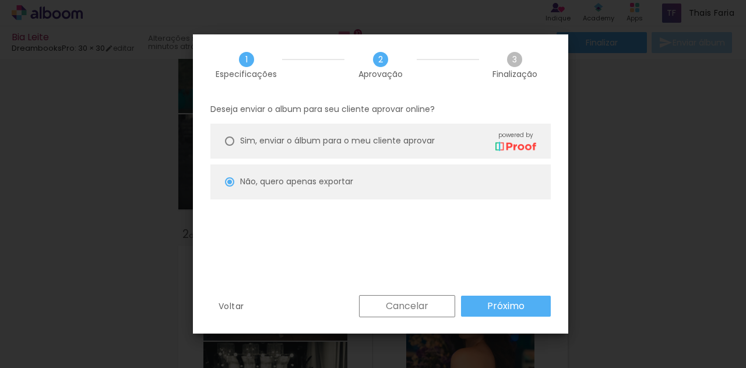
click at [335, 141] on span "Sim, enviar o álbum para o meu cliente aprovar" at bounding box center [337, 141] width 195 height 12
type paper-radio-button "on"
click at [0, 0] on slot "Próximo" at bounding box center [0, 0] width 0 height 0
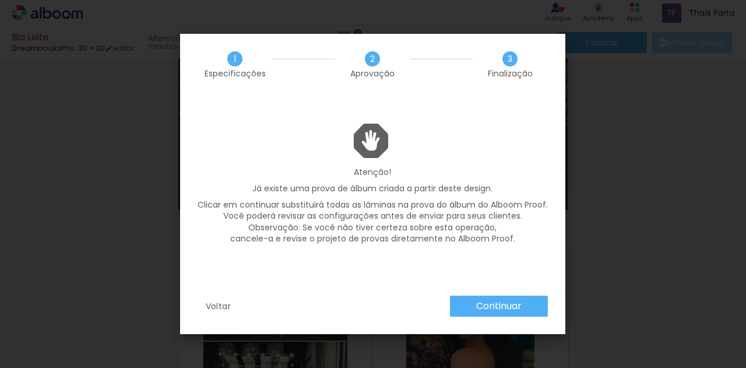
click at [0, 0] on slot "Continuar" at bounding box center [0, 0] width 0 height 0
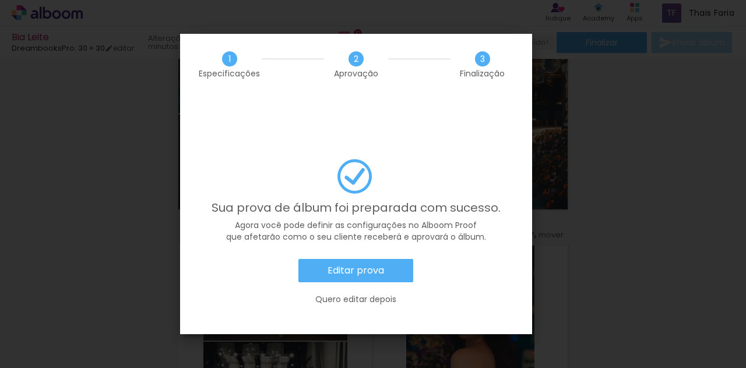
scroll to position [2966, 0]
click at [0, 0] on slot "Editar prova" at bounding box center [0, 0] width 0 height 0
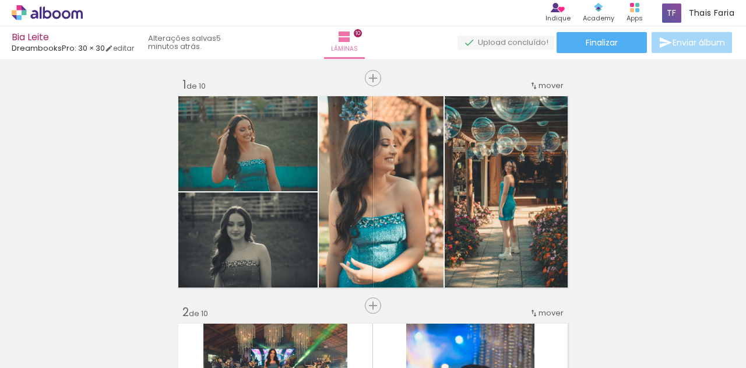
scroll to position [2966, 0]
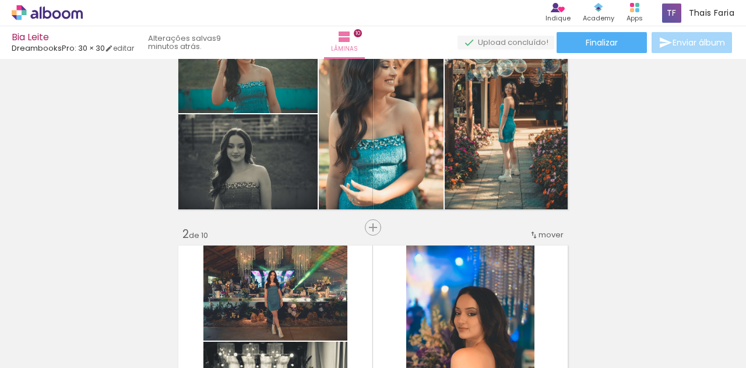
scroll to position [2966, 0]
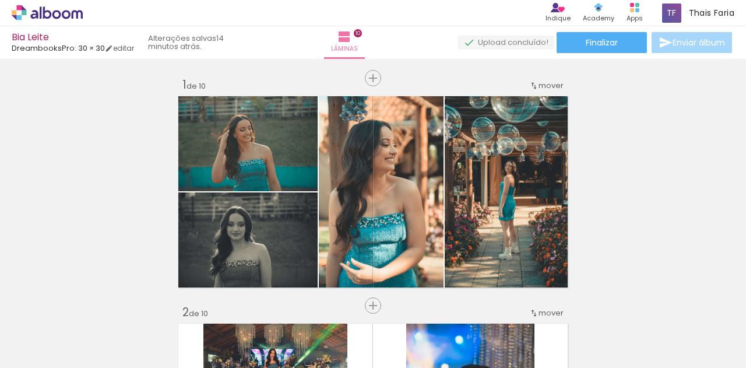
scroll to position [2966, 0]
